Goal: Task Accomplishment & Management: Complete application form

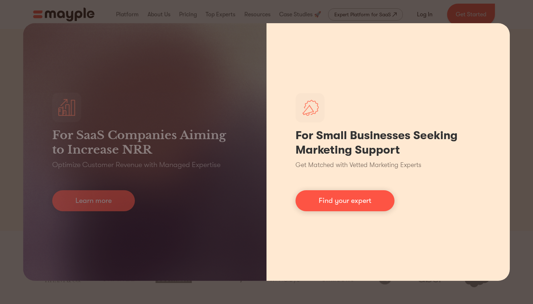
click at [502, 25] on div "For Small Businesses Seeking Marketing Support Get Matched with Vetted Marketin…" at bounding box center [388, 152] width 243 height 258
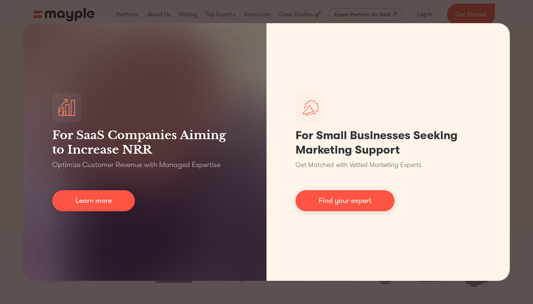
click at [484, 6] on div "For SaaS Companies Aiming to Increase NRR Optimize Customer Revenue with Manage…" at bounding box center [266, 152] width 533 height 304
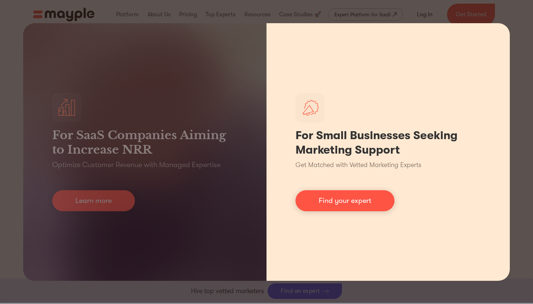
scroll to position [211, 0]
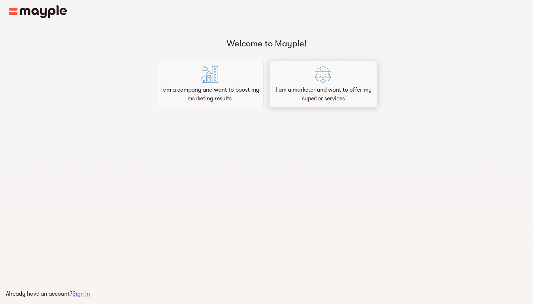
click at [292, 89] on p "I am a marketer and want to offer my superior services" at bounding box center [324, 94] width 102 height 17
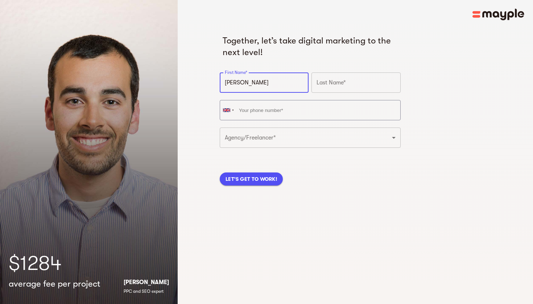
type input "[PERSON_NAME]"
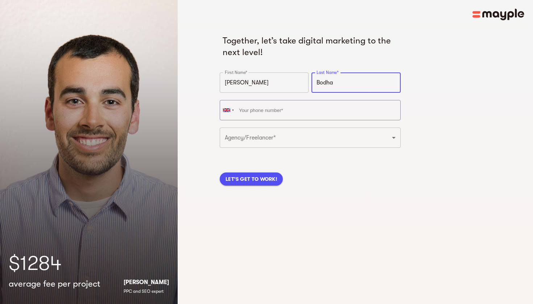
type input "Bodha"
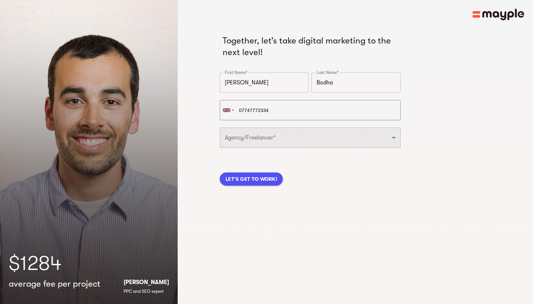
type input "[PHONE_NUMBER]"
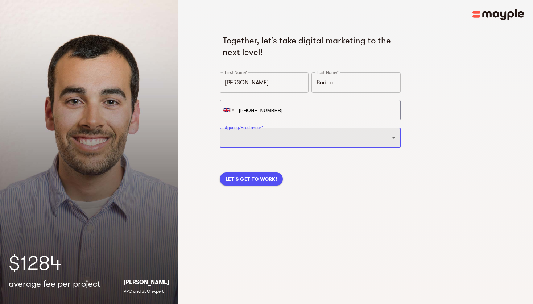
select select "FREELANCER"
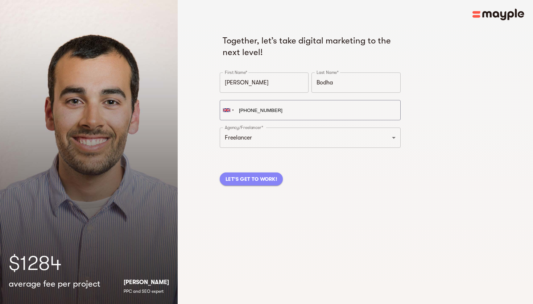
click at [263, 180] on span "LET'S GET TO WORK!" at bounding box center [252, 179] width 52 height 9
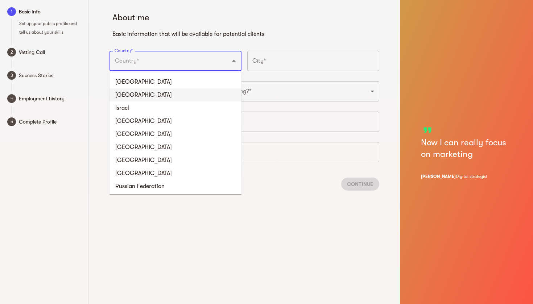
click at [173, 94] on li "United Kingdom" at bounding box center [176, 94] width 132 height 13
type input "United Kingdom"
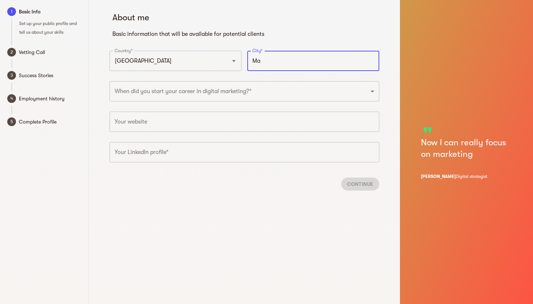
type input "M"
type input "London"
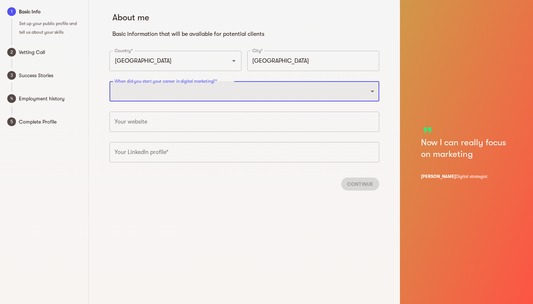
select select "2020"
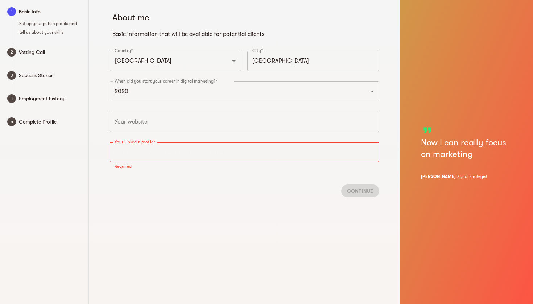
paste input "https://www.linkedin.com/in/katie-bodha-678b07196/"
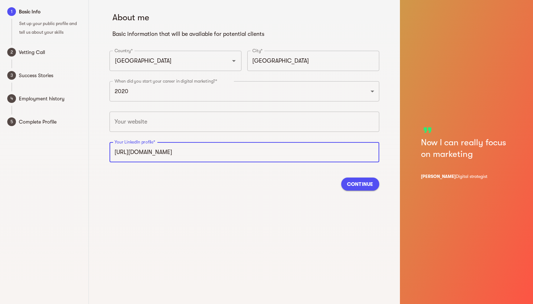
type input "https://www.linkedin.com/in/katie-bodha-678b07196"
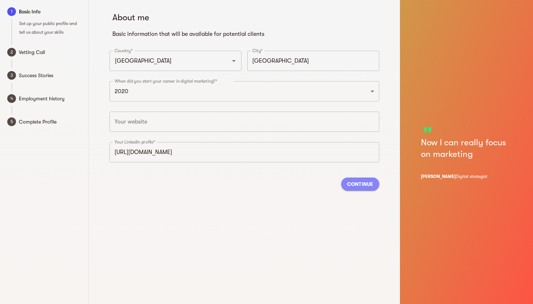
click at [361, 184] on span "Continue" at bounding box center [360, 184] width 26 height 9
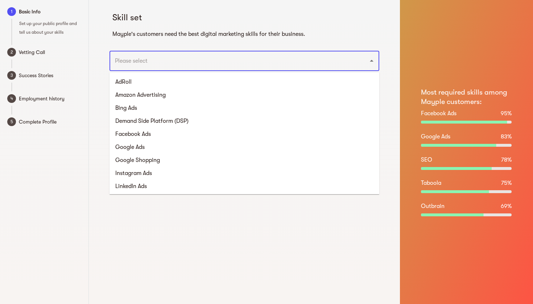
click at [189, 63] on input "text" at bounding box center [234, 61] width 243 height 14
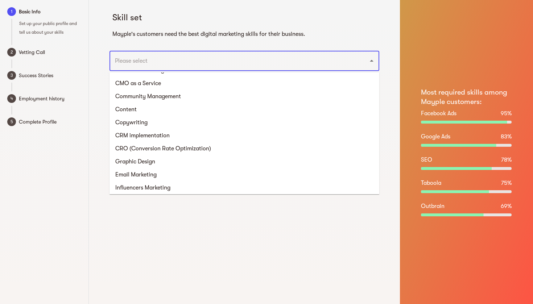
scroll to position [382, 0]
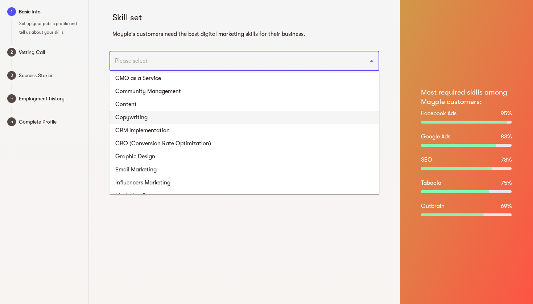
click at [158, 118] on li "Copywriting" at bounding box center [245, 117] width 270 height 13
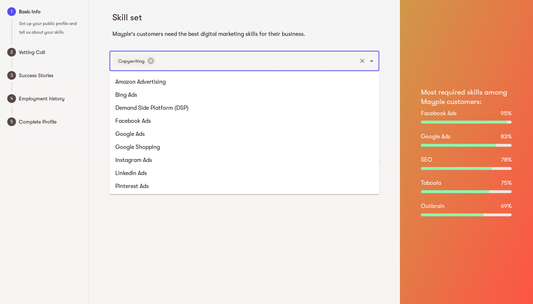
scroll to position [313, 0]
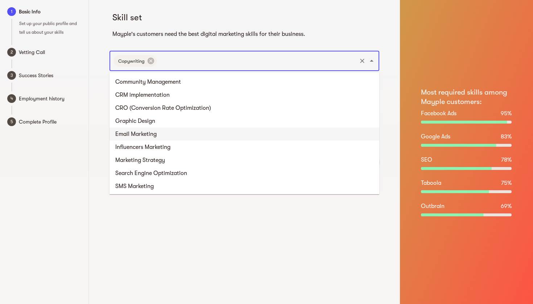
click at [169, 136] on li "Email Marketing" at bounding box center [245, 134] width 270 height 13
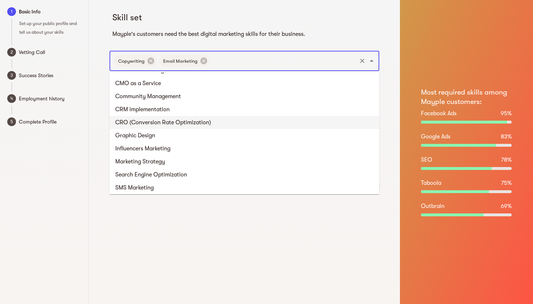
scroll to position [308, 0]
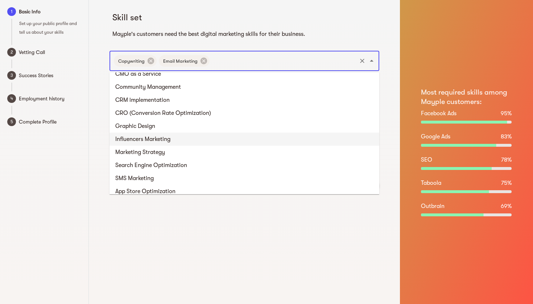
click at [157, 141] on li "Influencers Marketing" at bounding box center [245, 139] width 270 height 13
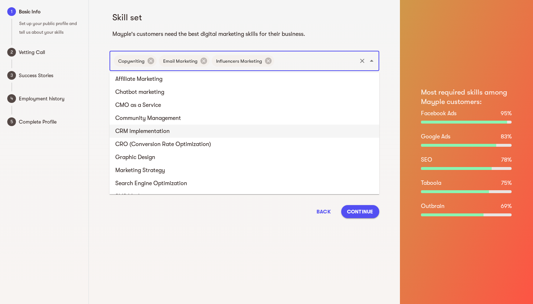
scroll to position [280, 0]
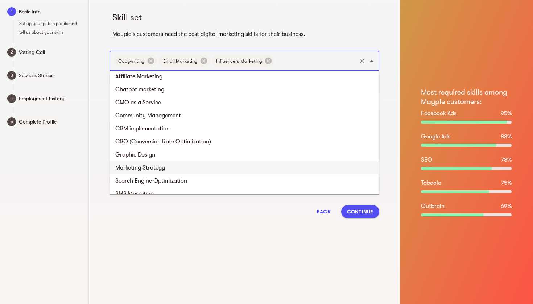
click at [153, 168] on li "Marketing Strategy" at bounding box center [245, 167] width 270 height 13
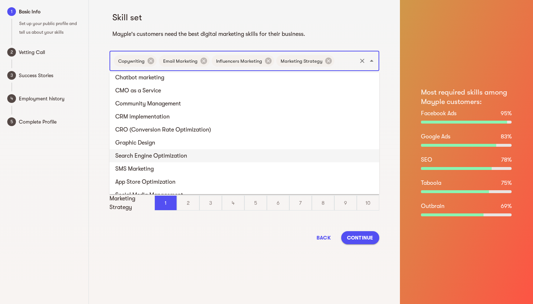
scroll to position [293, 0]
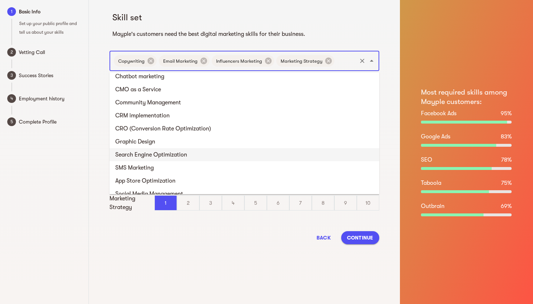
click at [150, 152] on li "Search Engine Optimization" at bounding box center [245, 154] width 270 height 13
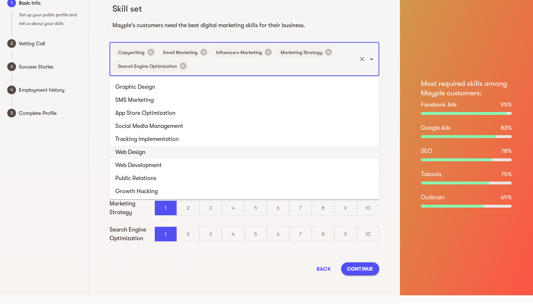
scroll to position [351, 0]
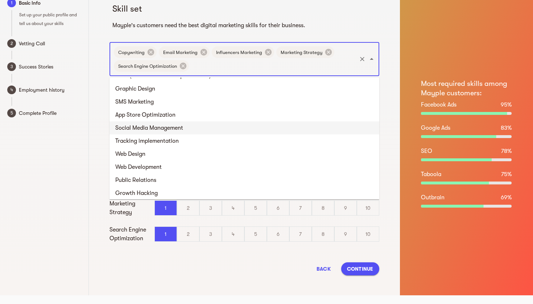
click at [152, 131] on li "Social Media Management" at bounding box center [245, 128] width 270 height 13
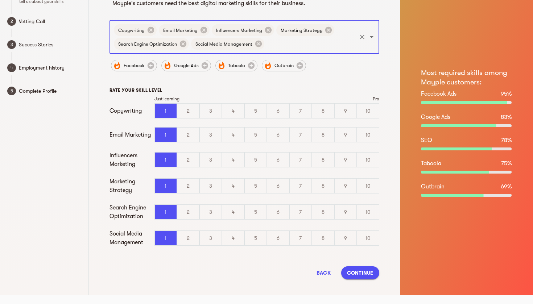
scroll to position [31, 0]
click at [342, 110] on div "9" at bounding box center [346, 111] width 22 height 15
click at [0, 0] on input "9" at bounding box center [0, 0] width 0 height 0
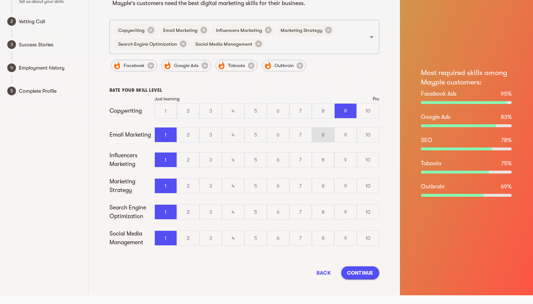
click at [326, 132] on div "8" at bounding box center [323, 135] width 22 height 15
click at [0, 0] on input "8" at bounding box center [0, 0] width 0 height 0
click at [326, 160] on div "8" at bounding box center [323, 160] width 22 height 15
click at [0, 0] on input "8" at bounding box center [0, 0] width 0 height 0
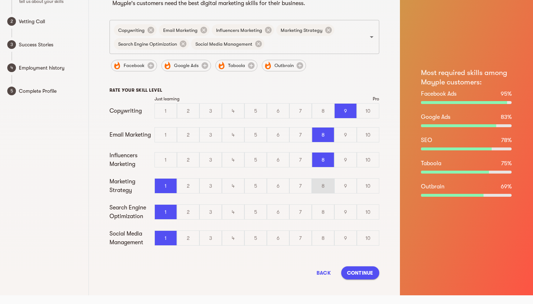
click at [328, 187] on div "8" at bounding box center [323, 186] width 22 height 15
click at [0, 0] on input "8" at bounding box center [0, 0] width 0 height 0
click at [326, 209] on div "8" at bounding box center [323, 212] width 22 height 15
click at [0, 0] on input "8" at bounding box center [0, 0] width 0 height 0
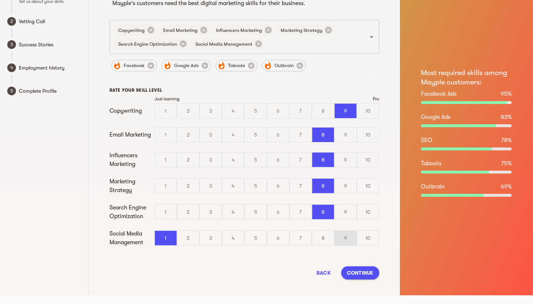
click at [349, 240] on div "9" at bounding box center [346, 238] width 22 height 15
click at [0, 0] on input "9" at bounding box center [0, 0] width 0 height 0
click at [362, 279] on button "Continue" at bounding box center [360, 273] width 38 height 13
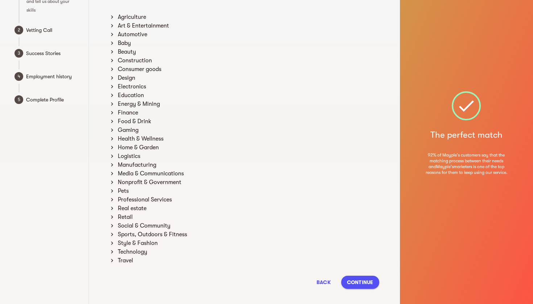
scroll to position [41, 0]
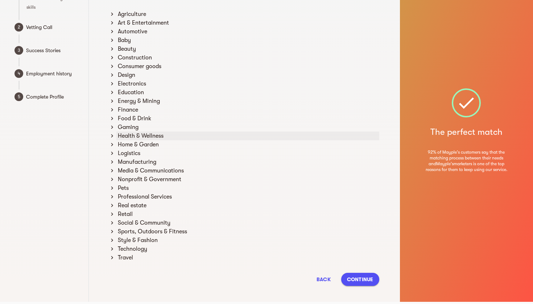
click at [117, 137] on div "Health & Wellness" at bounding box center [247, 136] width 263 height 9
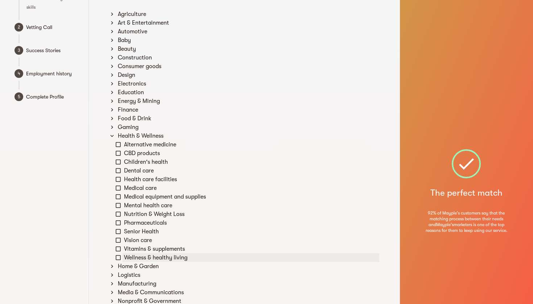
click at [119, 259] on icon at bounding box center [118, 258] width 7 height 7
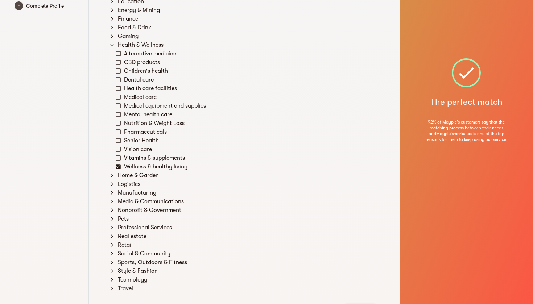
scroll to position [139, 0]
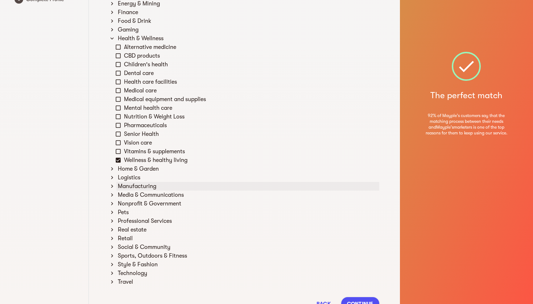
click at [114, 188] on icon at bounding box center [112, 186] width 7 height 7
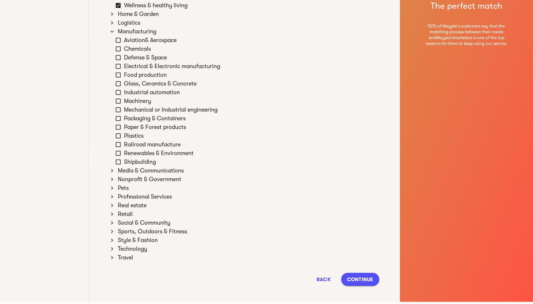
scroll to position [300, 0]
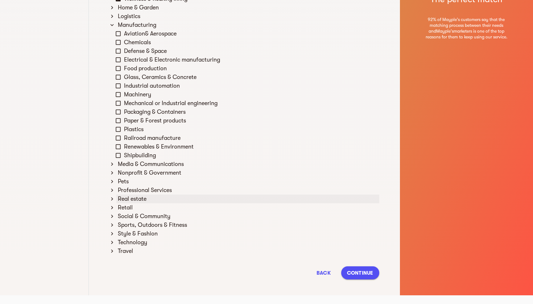
click at [112, 201] on icon at bounding box center [112, 199] width 2 height 3
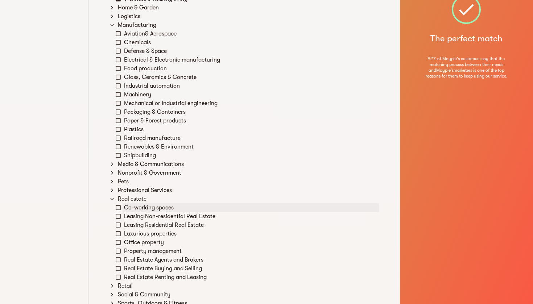
click at [119, 209] on icon at bounding box center [118, 208] width 7 height 7
click at [119, 216] on icon at bounding box center [118, 216] width 7 height 7
click at [121, 225] on icon at bounding box center [118, 225] width 7 height 7
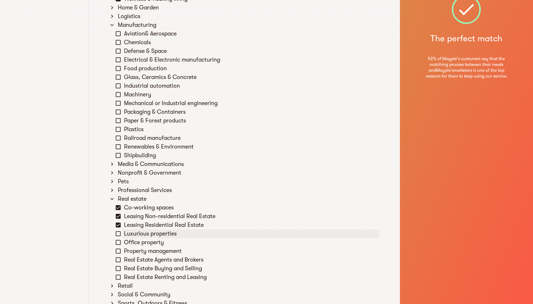
click at [119, 234] on icon at bounding box center [118, 234] width 7 height 7
click at [120, 241] on icon at bounding box center [118, 242] width 7 height 7
click at [121, 253] on icon at bounding box center [118, 251] width 5 height 5
click at [121, 263] on icon at bounding box center [118, 260] width 7 height 7
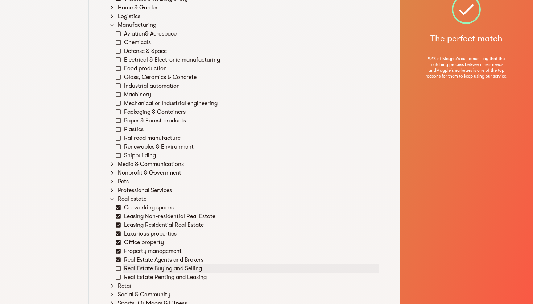
click at [120, 269] on icon at bounding box center [118, 268] width 7 height 7
click at [119, 279] on icon at bounding box center [118, 277] width 7 height 7
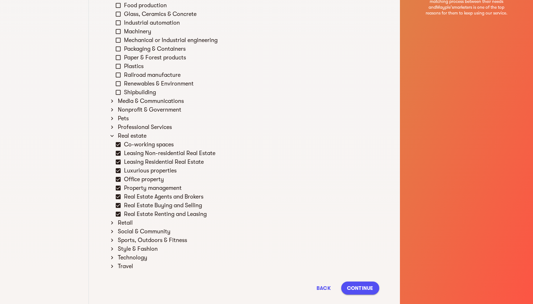
scroll to position [367, 0]
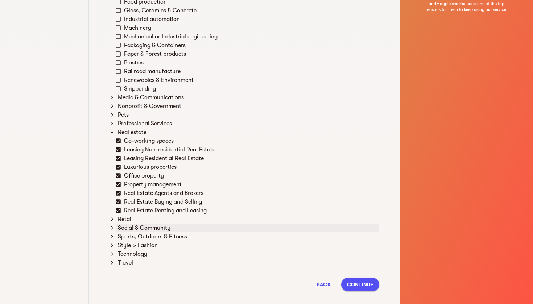
click at [113, 229] on icon at bounding box center [112, 228] width 2 height 3
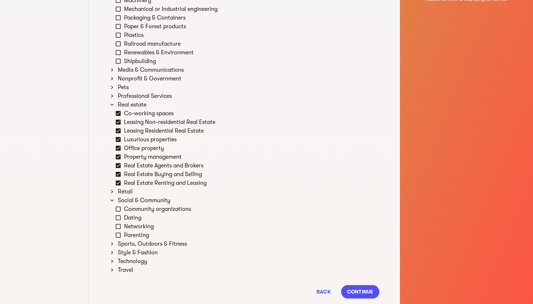
scroll to position [398, 0]
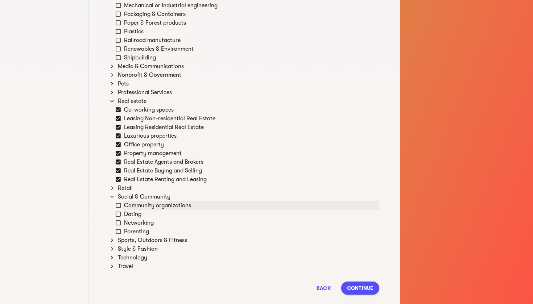
click at [119, 207] on icon at bounding box center [118, 205] width 7 height 7
click at [121, 222] on icon at bounding box center [118, 223] width 7 height 7
click at [116, 242] on div "Sports, Outdoors & Fitness" at bounding box center [247, 240] width 263 height 9
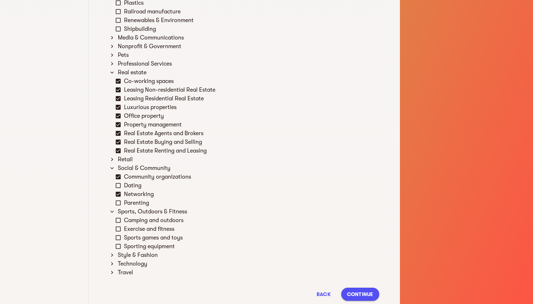
scroll to position [436, 0]
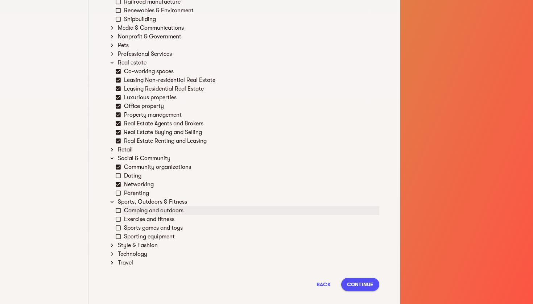
click at [118, 209] on icon at bounding box center [118, 210] width 7 height 7
click at [120, 219] on icon at bounding box center [118, 219] width 7 height 7
click at [119, 229] on icon at bounding box center [118, 228] width 7 height 7
click at [119, 234] on icon at bounding box center [118, 237] width 7 height 7
click at [118, 243] on div "Style & Fashion" at bounding box center [247, 245] width 263 height 9
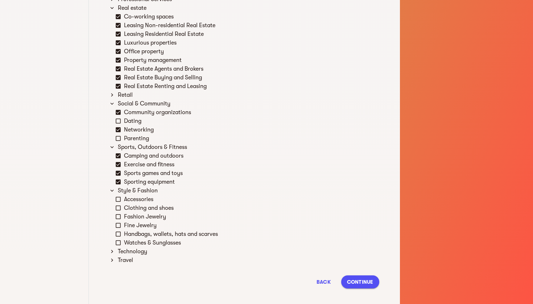
scroll to position [497, 0]
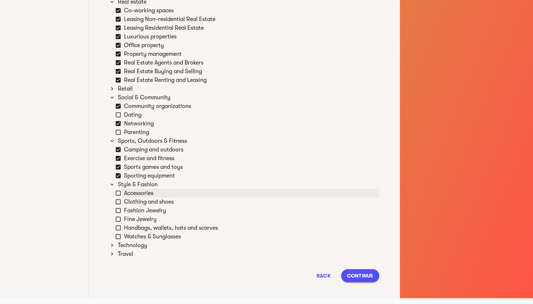
click at [117, 195] on icon at bounding box center [118, 193] width 7 height 7
click at [118, 200] on icon at bounding box center [118, 201] width 5 height 5
click at [119, 209] on icon at bounding box center [118, 210] width 5 height 5
click at [119, 216] on div "Fine Jewelry" at bounding box center [248, 219] width 264 height 9
click at [118, 220] on icon at bounding box center [118, 219] width 7 height 7
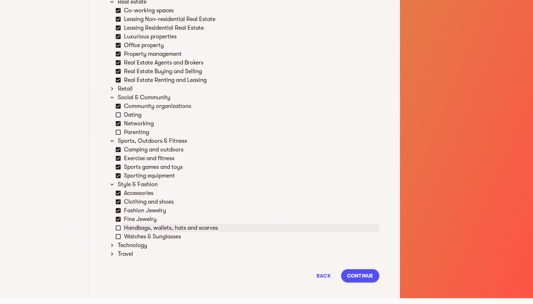
click at [119, 227] on icon at bounding box center [118, 228] width 7 height 7
click at [118, 236] on icon at bounding box center [118, 237] width 7 height 7
click at [117, 255] on div "Travel" at bounding box center [247, 254] width 263 height 9
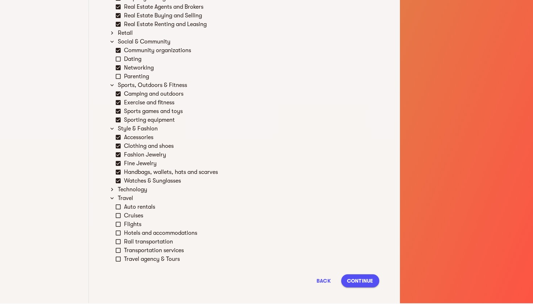
scroll to position [555, 0]
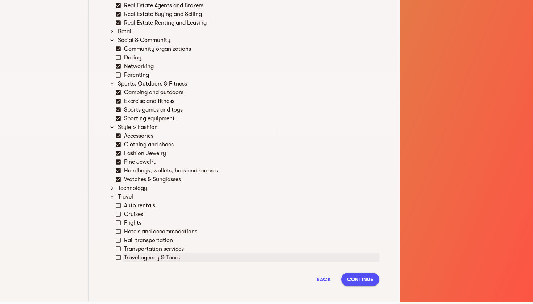
click at [121, 256] on icon at bounding box center [118, 257] width 5 height 5
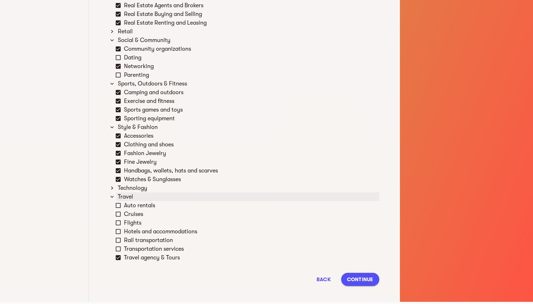
click at [122, 196] on div "Travel" at bounding box center [247, 197] width 263 height 9
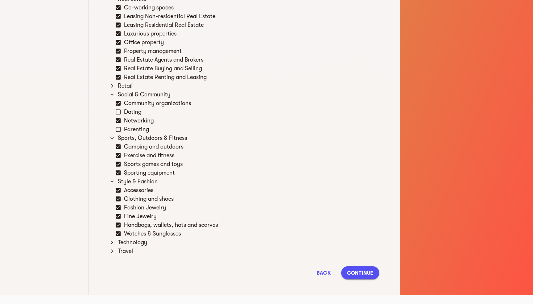
scroll to position [500, 0]
click at [124, 245] on div "Technology" at bounding box center [247, 242] width 263 height 9
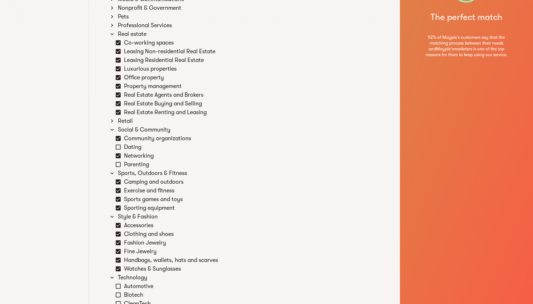
scroll to position [462, 0]
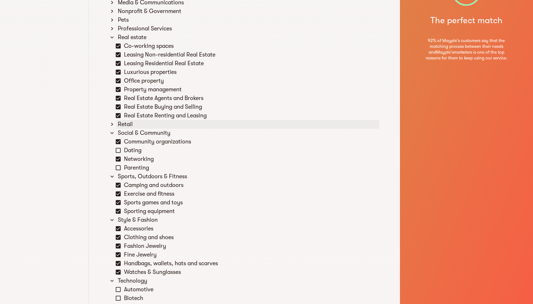
click at [121, 126] on div "Retail" at bounding box center [247, 124] width 263 height 9
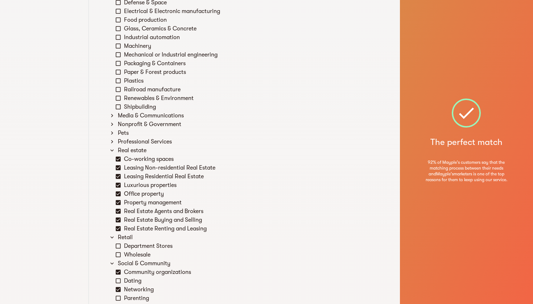
scroll to position [347, 0]
click at [116, 141] on div "Professional Services" at bounding box center [245, 143] width 270 height 9
click at [111, 143] on icon at bounding box center [112, 143] width 7 height 7
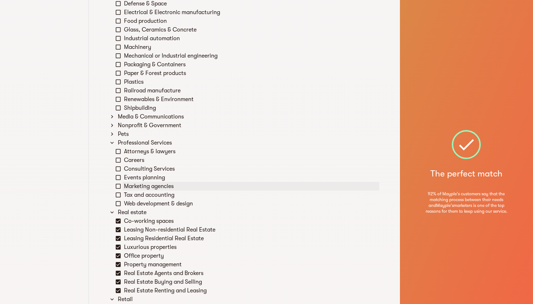
click at [120, 186] on icon at bounding box center [118, 186] width 7 height 7
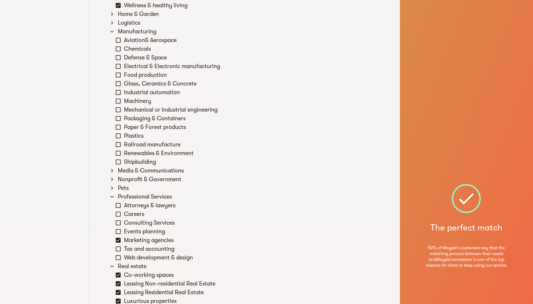
scroll to position [290, 0]
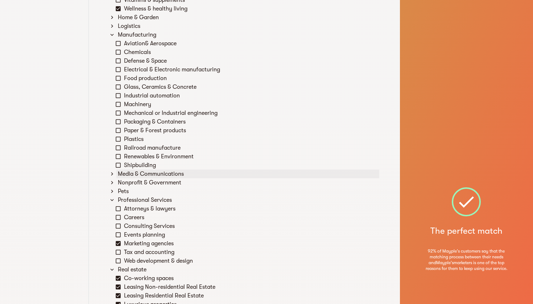
click at [114, 173] on icon at bounding box center [112, 174] width 7 height 7
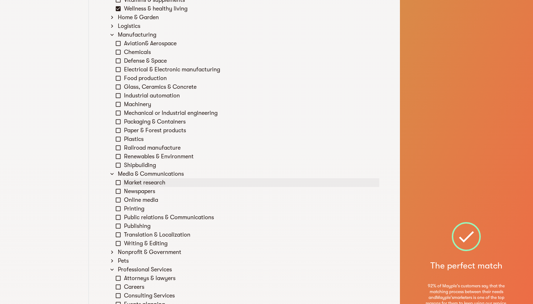
click at [120, 184] on icon at bounding box center [118, 182] width 5 height 5
click at [120, 194] on icon at bounding box center [118, 191] width 5 height 5
click at [119, 200] on icon at bounding box center [118, 200] width 7 height 7
click at [119, 210] on icon at bounding box center [118, 209] width 7 height 7
click at [116, 182] on icon at bounding box center [118, 182] width 5 height 5
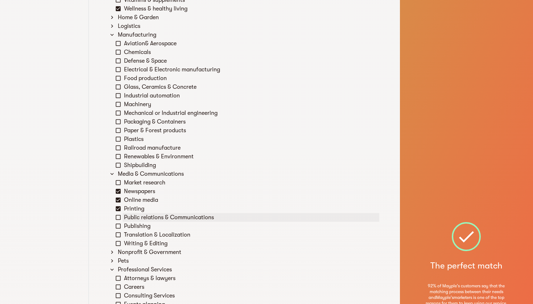
click at [118, 218] on icon at bounding box center [118, 217] width 7 height 7
click at [119, 226] on icon at bounding box center [118, 226] width 7 height 7
click at [120, 234] on icon at bounding box center [118, 234] width 5 height 5
click at [120, 243] on icon at bounding box center [118, 243] width 7 height 7
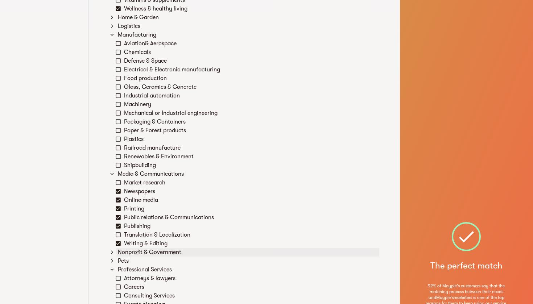
click at [117, 253] on div "Nonprofit & Government" at bounding box center [247, 252] width 263 height 9
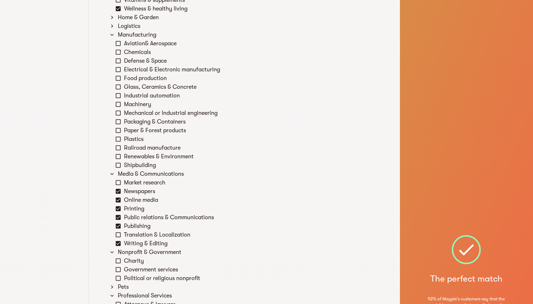
scroll to position [327, 0]
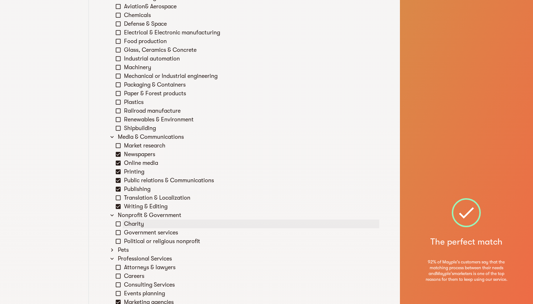
click at [118, 225] on icon at bounding box center [118, 224] width 7 height 7
click at [118, 234] on icon at bounding box center [118, 233] width 7 height 7
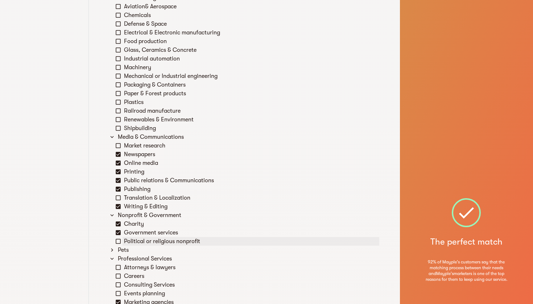
click at [119, 240] on icon at bounding box center [118, 241] width 7 height 7
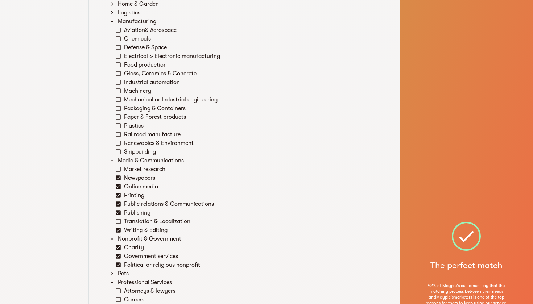
scroll to position [304, 0]
click at [117, 266] on icon at bounding box center [118, 265] width 5 height 5
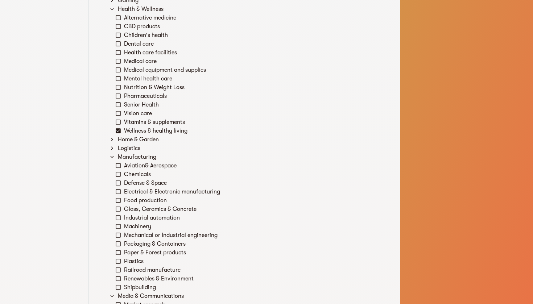
scroll to position [169, 0]
click at [112, 146] on icon at bounding box center [112, 147] width 7 height 7
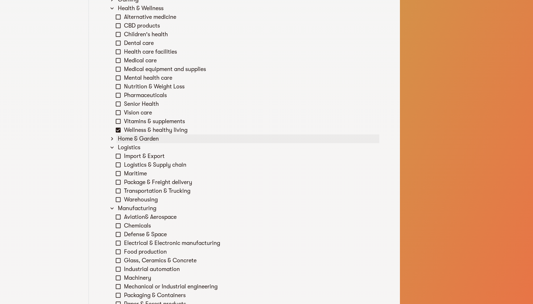
click at [114, 140] on icon at bounding box center [112, 139] width 7 height 7
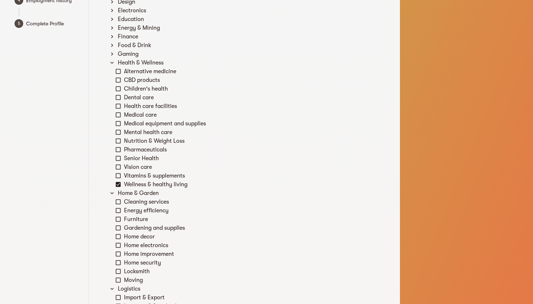
scroll to position [107, 0]
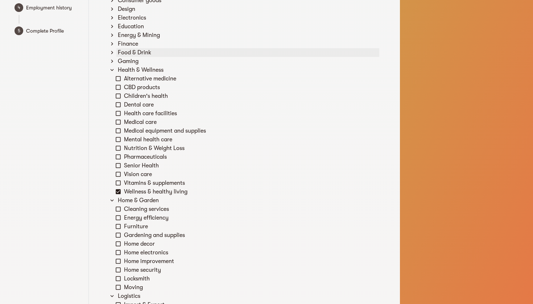
click at [112, 53] on icon at bounding box center [112, 52] width 7 height 7
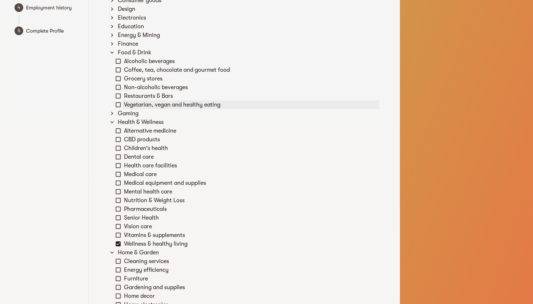
click at [119, 104] on icon at bounding box center [118, 105] width 7 height 7
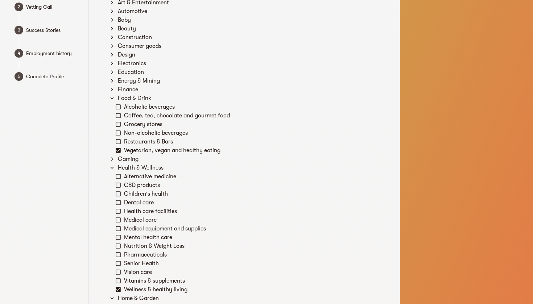
scroll to position [54, 0]
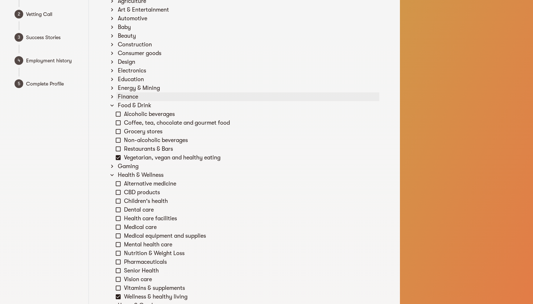
click at [115, 93] on div "Finance" at bounding box center [245, 96] width 270 height 9
click at [110, 96] on icon at bounding box center [112, 97] width 7 height 7
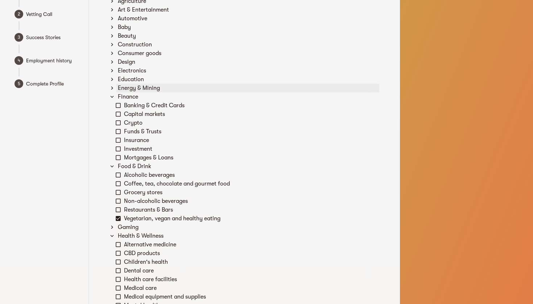
click at [119, 88] on div "Energy & Mining" at bounding box center [247, 88] width 263 height 9
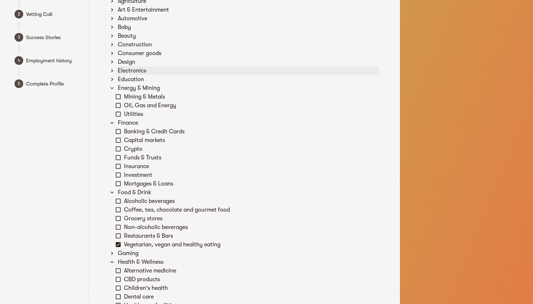
click at [116, 74] on div "Electronics" at bounding box center [245, 70] width 270 height 9
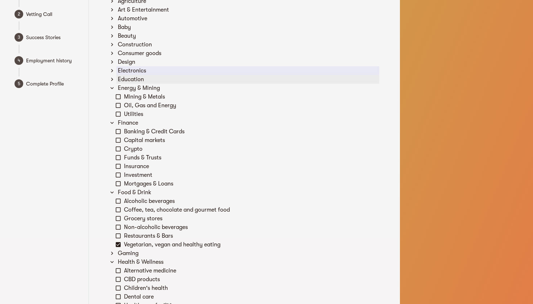
click at [115, 81] on icon at bounding box center [112, 79] width 7 height 7
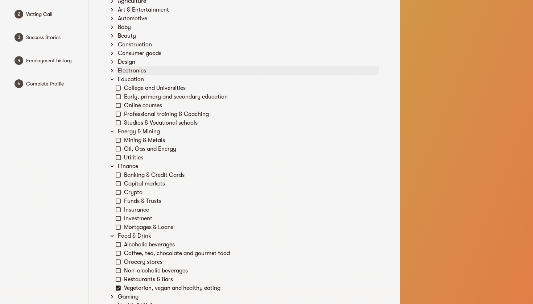
click at [116, 72] on div "Electronics" at bounding box center [247, 70] width 263 height 9
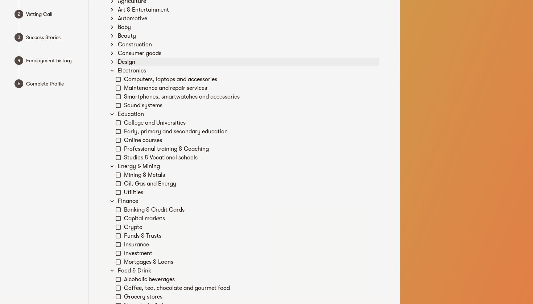
click at [118, 65] on div "Design" at bounding box center [247, 62] width 263 height 9
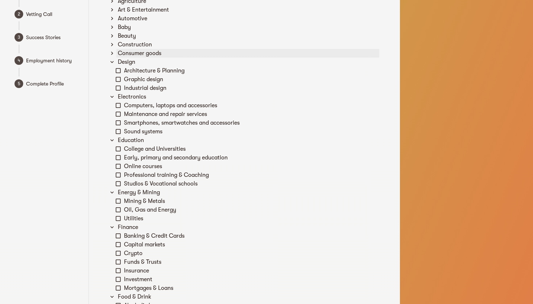
click at [120, 55] on div "Consumer goods" at bounding box center [247, 53] width 263 height 9
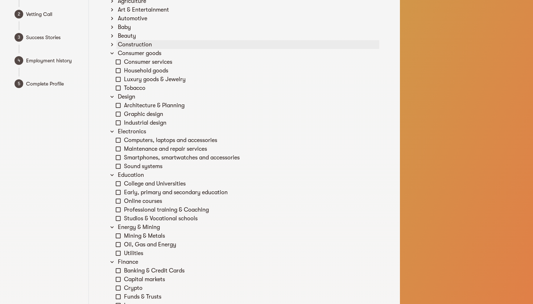
click at [123, 48] on div "Construction" at bounding box center [247, 44] width 263 height 9
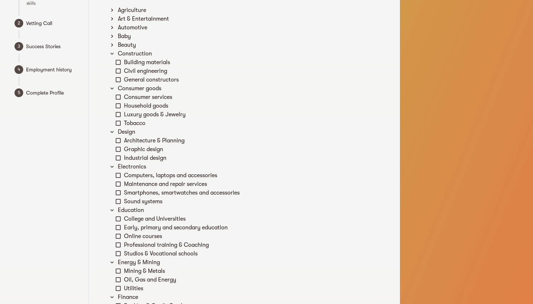
scroll to position [29, 0]
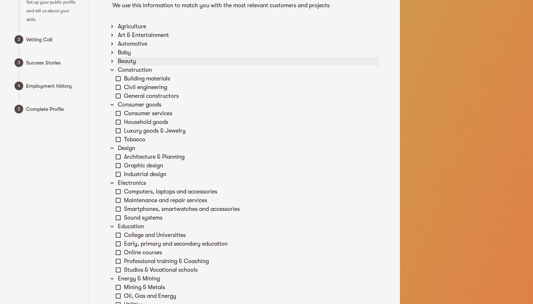
click at [122, 59] on div "Beauty" at bounding box center [247, 61] width 263 height 9
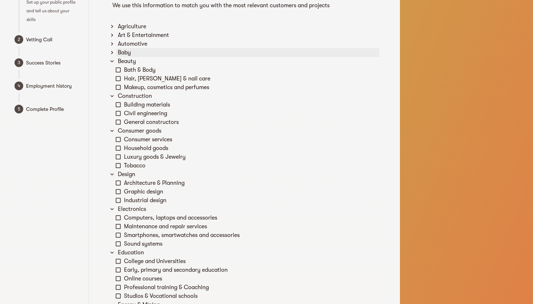
click at [124, 52] on div "Baby" at bounding box center [247, 52] width 263 height 9
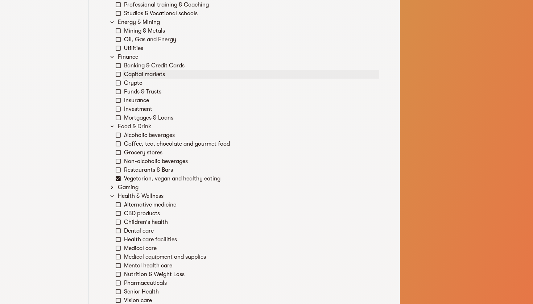
click at [115, 72] on icon at bounding box center [118, 74] width 7 height 7
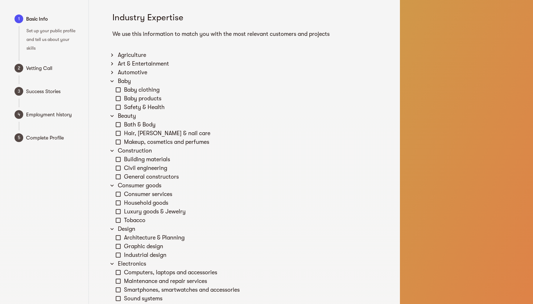
scroll to position [0, 0]
click at [114, 63] on icon at bounding box center [112, 64] width 7 height 7
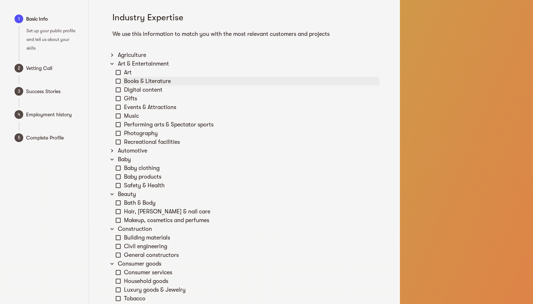
click at [119, 79] on icon at bounding box center [118, 81] width 7 height 7
click at [139, 65] on div "Art & Entertainment" at bounding box center [247, 63] width 263 height 9
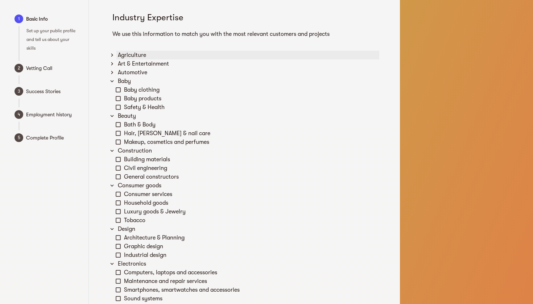
click at [127, 58] on div "Agriculture" at bounding box center [247, 55] width 263 height 9
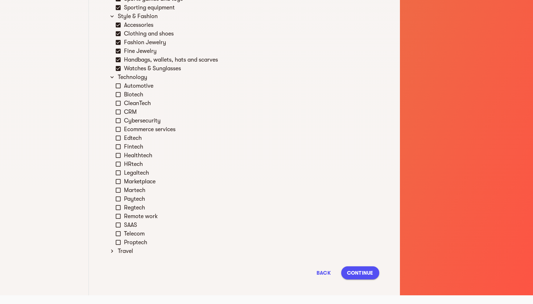
click at [358, 273] on span "Continue" at bounding box center [360, 273] width 26 height 9
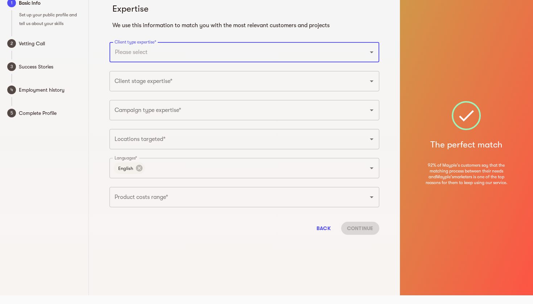
scroll to position [9, 0]
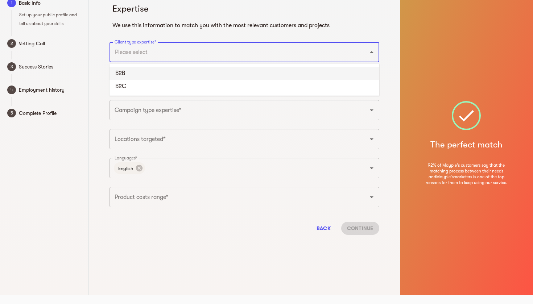
click at [126, 77] on li "B2B" at bounding box center [245, 73] width 270 height 13
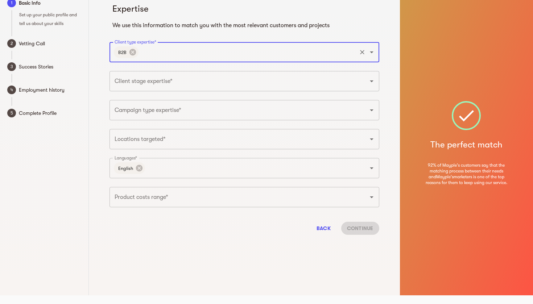
type input "b"
click at [131, 75] on li "B2C" at bounding box center [245, 73] width 270 height 13
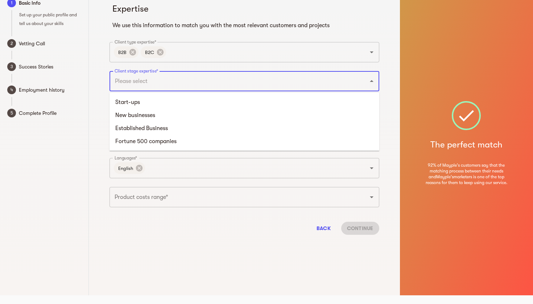
click at [134, 83] on input "Client stage expertise*" at bounding box center [234, 81] width 243 height 14
click at [139, 102] on li "Start-ups" at bounding box center [245, 102] width 270 height 13
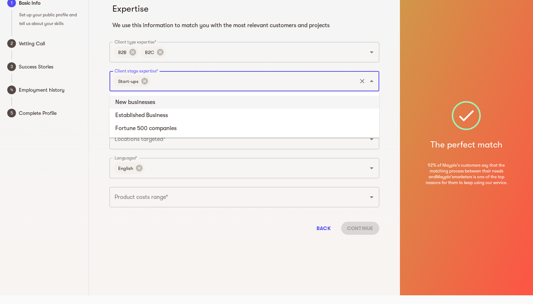
click at [143, 103] on li "New businesses" at bounding box center [245, 102] width 270 height 13
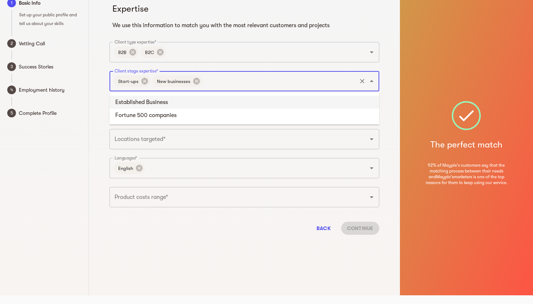
click at [144, 104] on li "Established Business" at bounding box center [245, 102] width 270 height 13
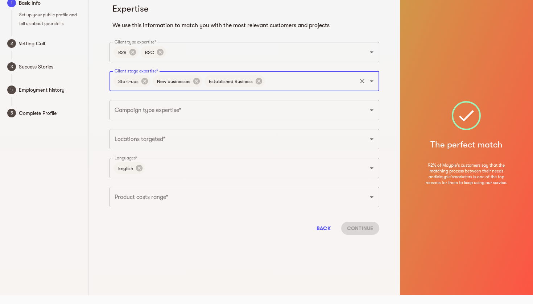
click at [143, 113] on input "Campaign type expertise*" at bounding box center [234, 110] width 243 height 14
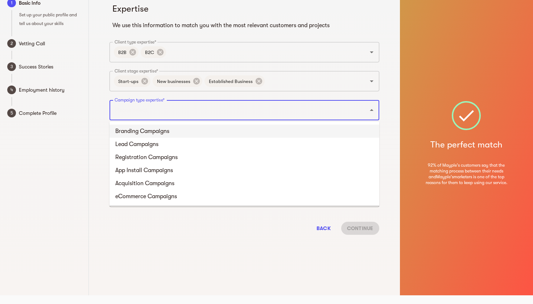
click at [143, 130] on li "Branding Campaigns" at bounding box center [245, 131] width 270 height 13
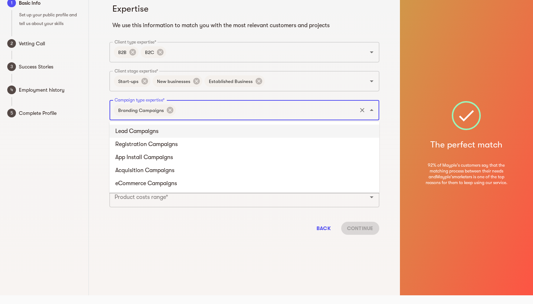
click at [144, 136] on li "Lead Campaigns" at bounding box center [245, 131] width 270 height 13
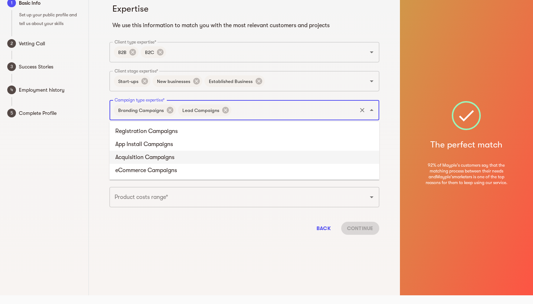
click at [145, 161] on li "Acquisition Campaigns" at bounding box center [245, 157] width 270 height 13
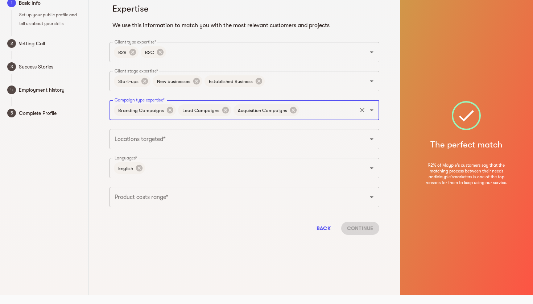
click at [143, 145] on input "Locations targeted*" at bounding box center [234, 139] width 243 height 14
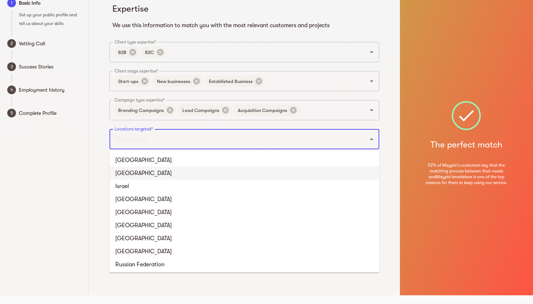
click at [140, 171] on li "United Kingdom" at bounding box center [245, 173] width 270 height 13
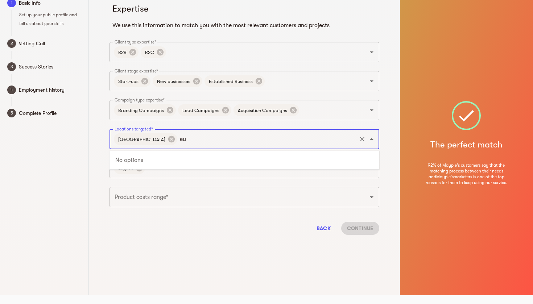
type input "e"
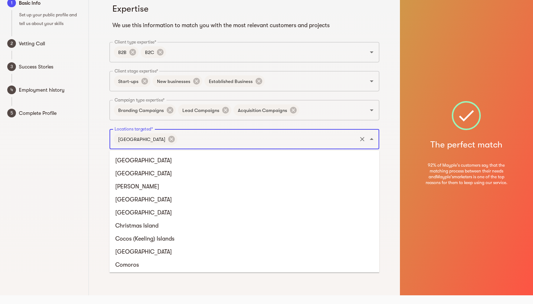
scroll to position [633, 0]
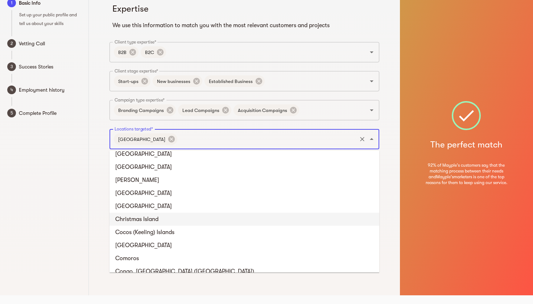
click at [81, 234] on div "1 Basic Info Set up your public profile and tell us about your skills 2 Vetting…" at bounding box center [44, 143] width 89 height 304
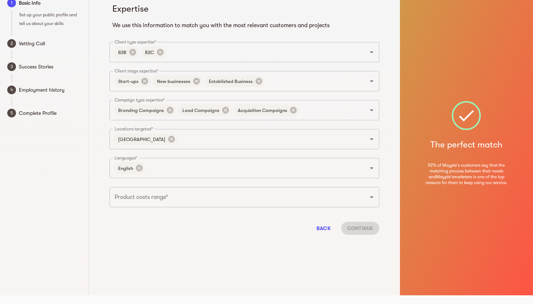
click at [125, 196] on input "Product costs range*" at bounding box center [234, 197] width 243 height 14
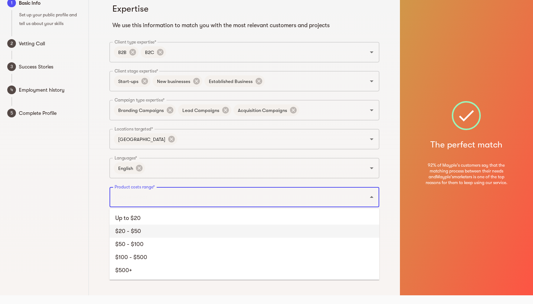
click at [127, 228] on li "$20 - $50" at bounding box center [245, 231] width 270 height 13
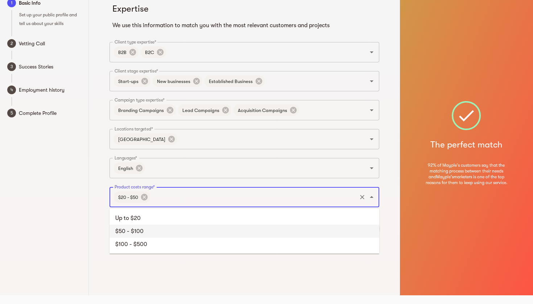
click at [179, 237] on li "$50 - $100" at bounding box center [245, 231] width 270 height 13
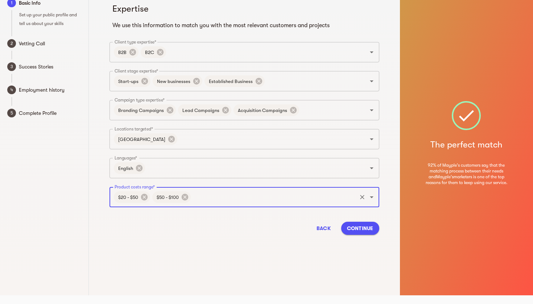
click at [349, 228] on span "Continue" at bounding box center [360, 228] width 26 height 9
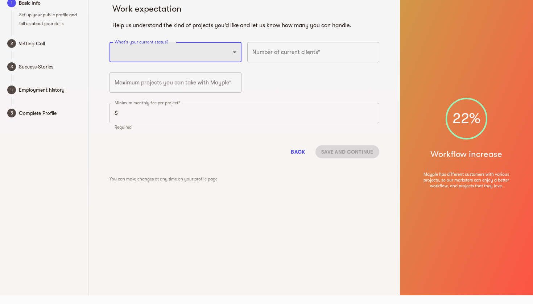
select select "PARTTIME_FREELANCER"
click at [290, 53] on input "number" at bounding box center [313, 52] width 132 height 20
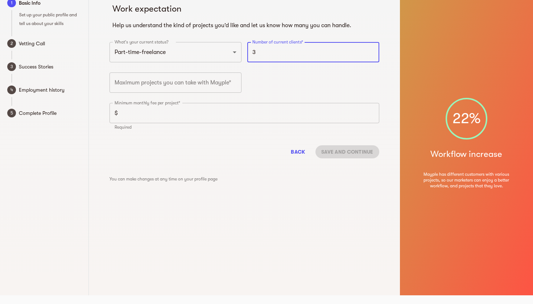
type input "3"
click at [199, 89] on input "number" at bounding box center [176, 83] width 132 height 20
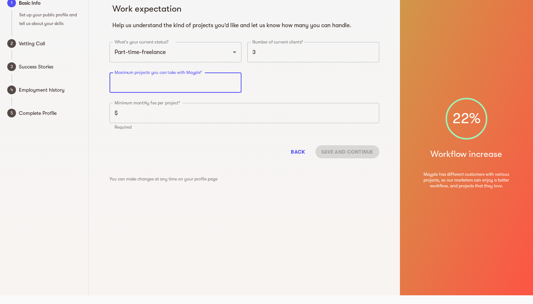
type input "4"
type input "3"
click at [186, 112] on input "number" at bounding box center [250, 113] width 259 height 20
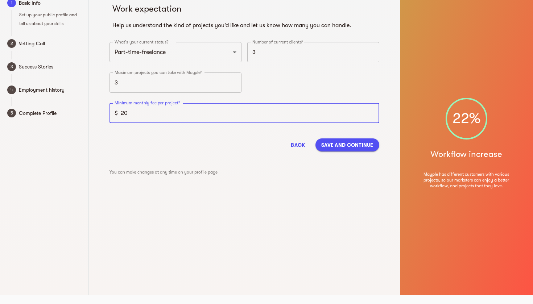
type input "2"
type input "150"
click at [365, 146] on span "Save and continue" at bounding box center [347, 145] width 52 height 9
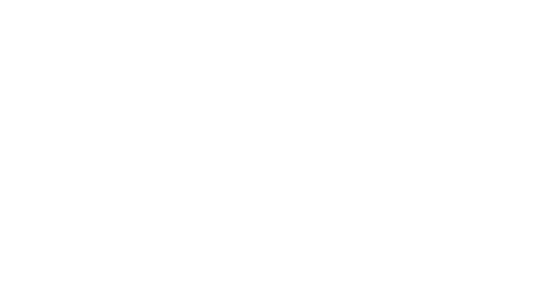
scroll to position [7, 0]
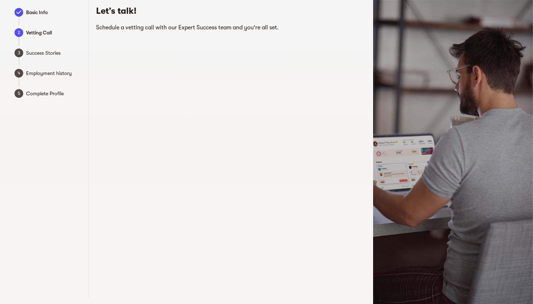
click at [41, 54] on span "Success Stories" at bounding box center [53, 53] width 55 height 9
